Goal: Task Accomplishment & Management: Use online tool/utility

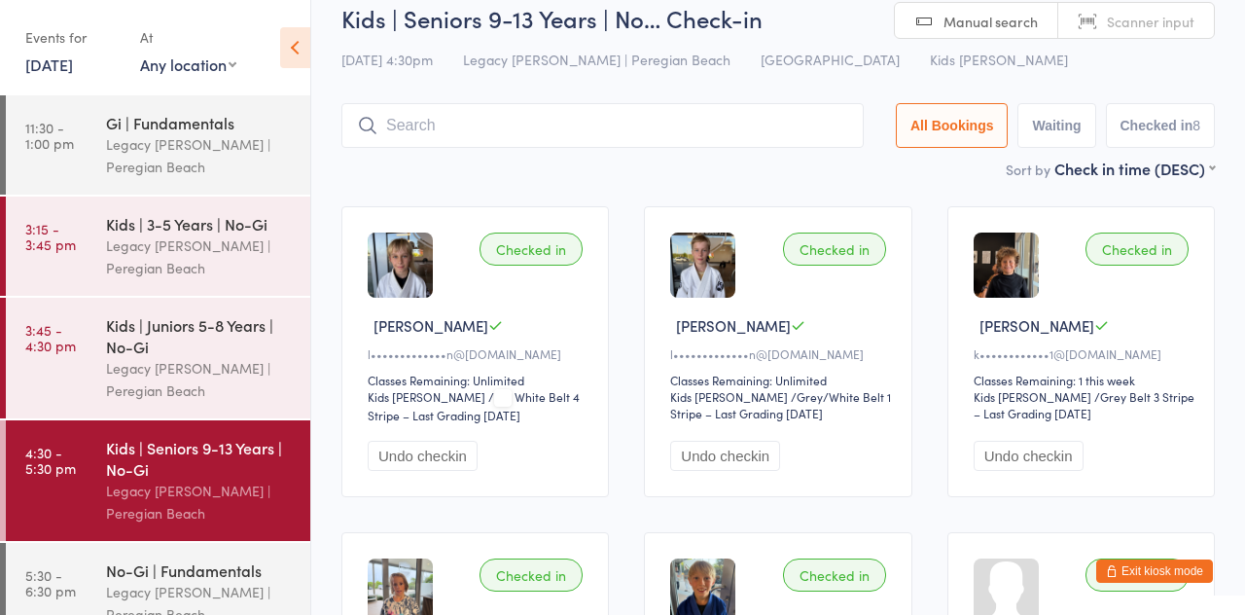
click at [197, 564] on div "No-Gi | Fundamentals" at bounding box center [200, 569] width 188 height 21
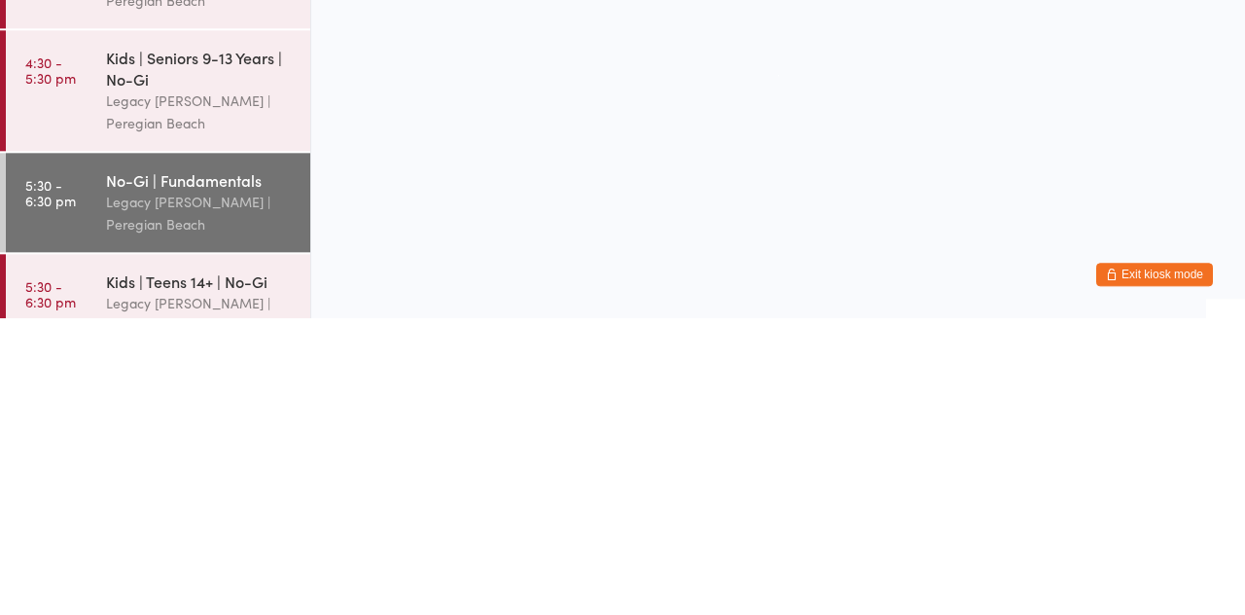
scroll to position [127, 0]
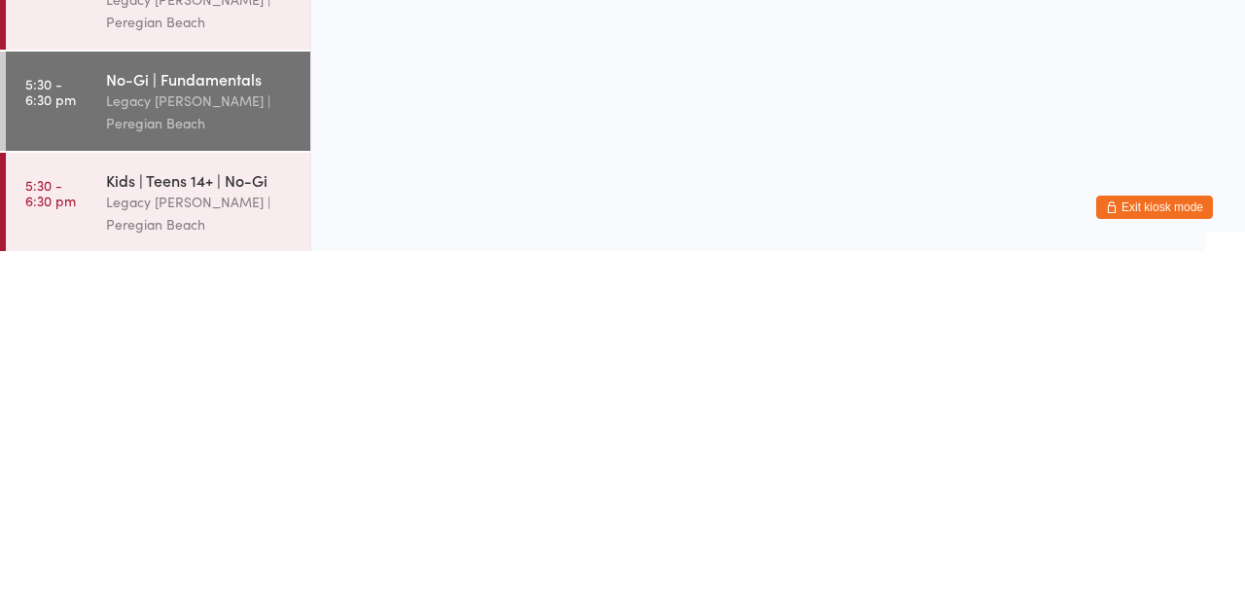
click at [118, 566] on div "Legacy [PERSON_NAME] | Peregian Beach" at bounding box center [200, 577] width 188 height 45
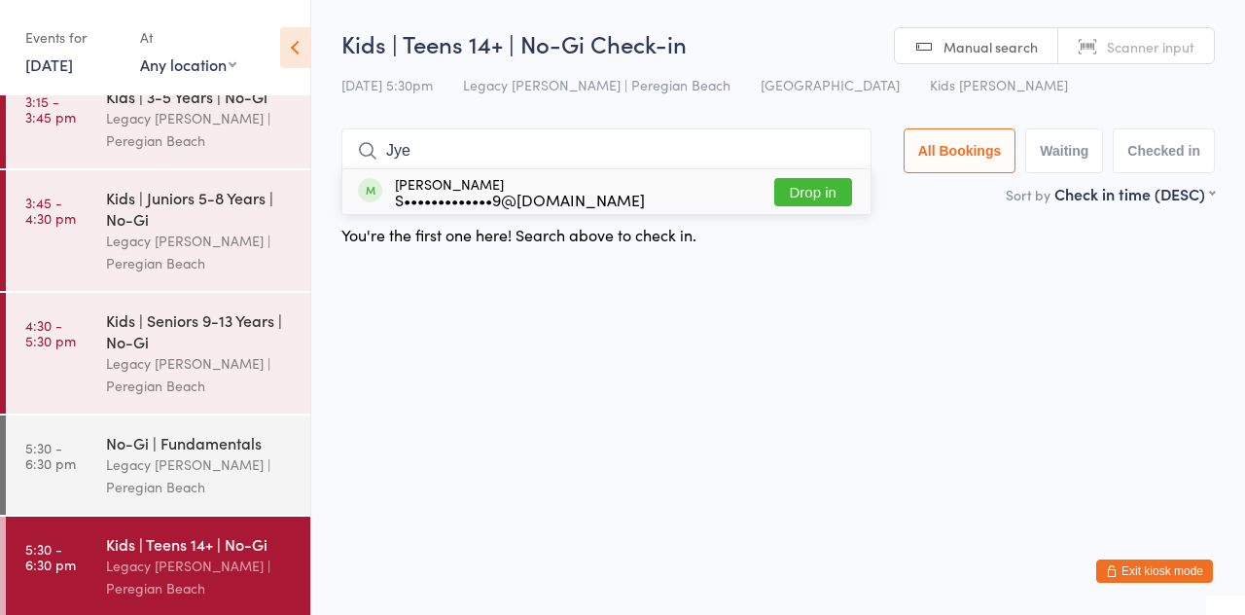
type input "Jye"
click at [821, 194] on button "Drop in" at bounding box center [813, 192] width 78 height 28
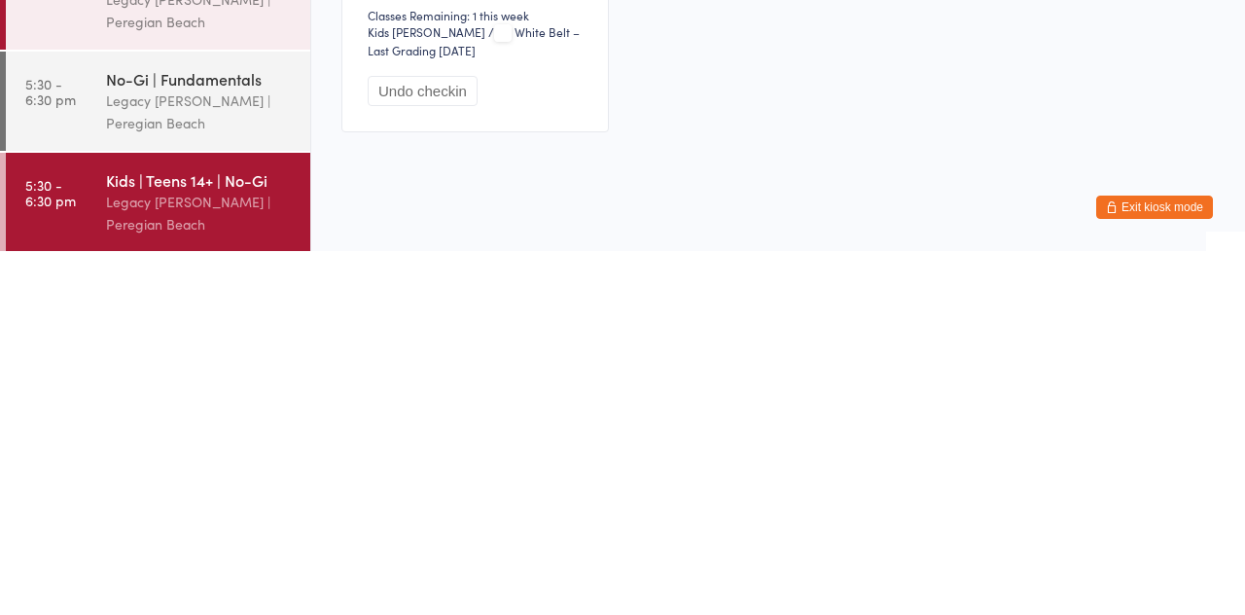
scroll to position [27, 0]
click at [210, 468] on div "Legacy [PERSON_NAME] | Peregian Beach" at bounding box center [200, 475] width 188 height 45
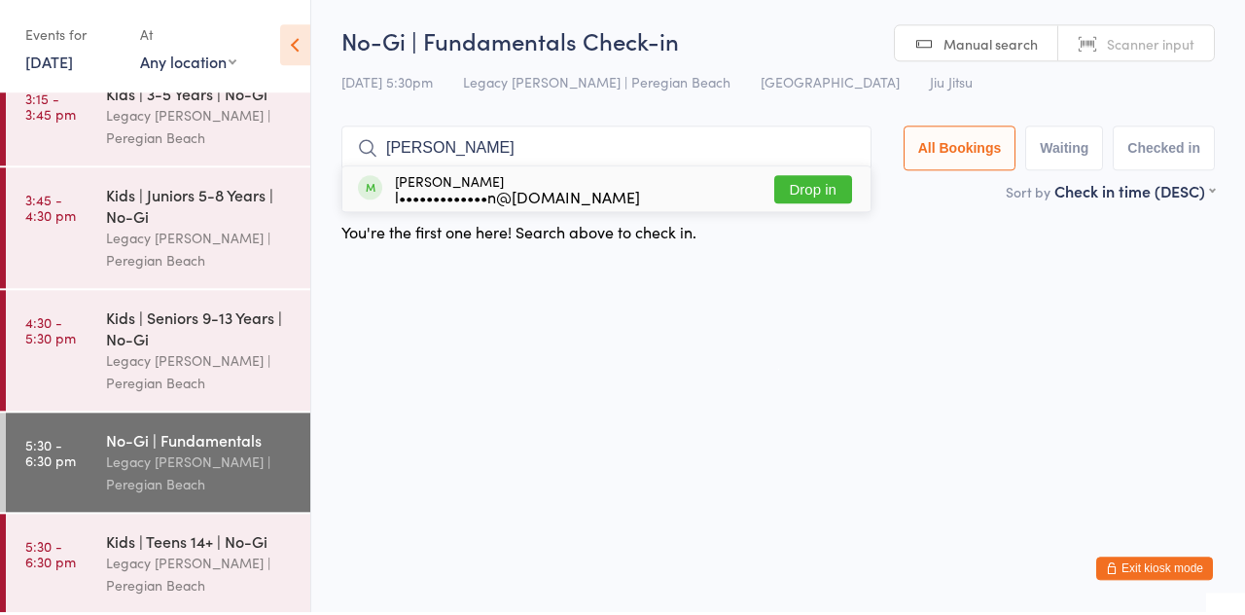
type input "[PERSON_NAME]"
click at [844, 198] on button "Drop in" at bounding box center [813, 192] width 78 height 28
